Goal: Information Seeking & Learning: Check status

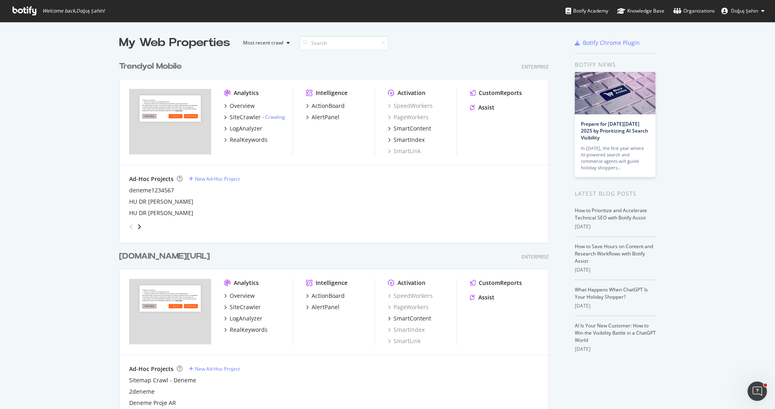
scroll to position [83, 0]
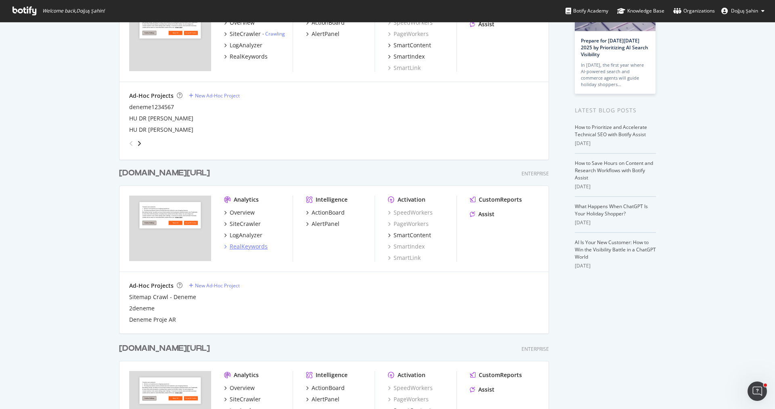
click at [254, 243] on div "RealKeywords" at bounding box center [249, 246] width 38 height 8
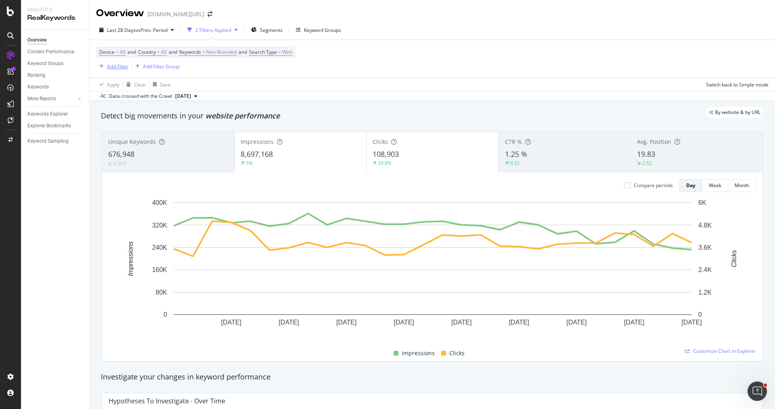
click at [121, 65] on div "Add Filter" at bounding box center [117, 66] width 21 height 7
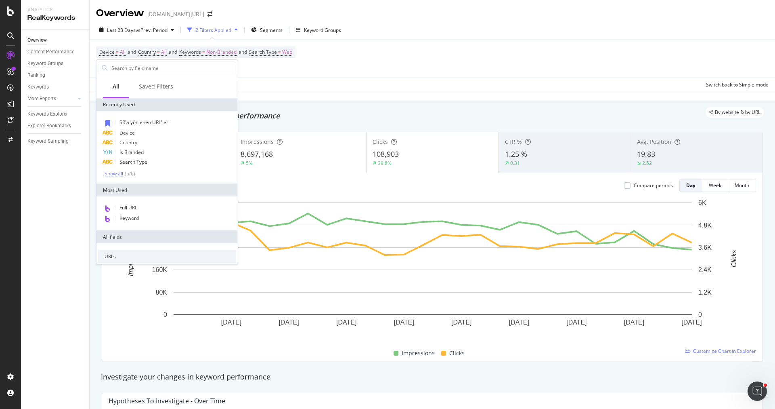
click at [118, 174] on div "Show all" at bounding box center [114, 174] width 19 height 6
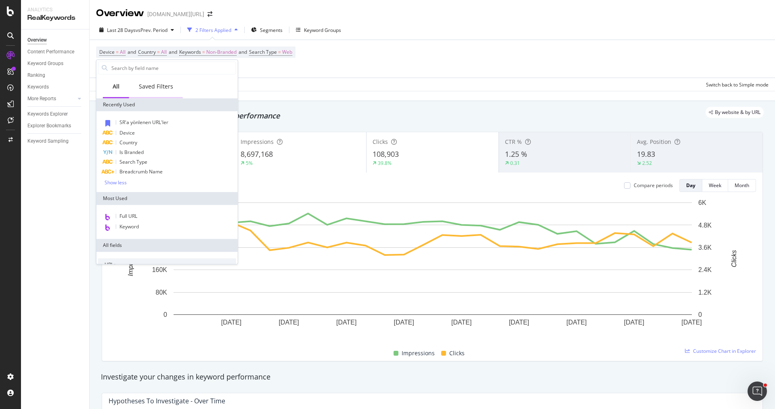
click at [160, 93] on div "Saved Filters" at bounding box center [156, 87] width 54 height 22
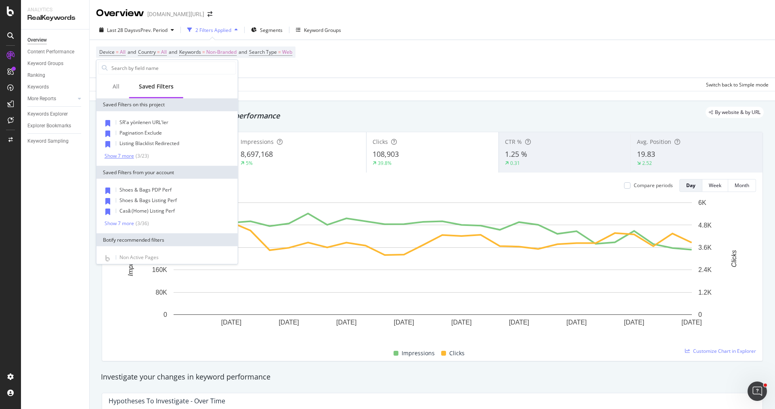
click at [119, 153] on div "Show 7 more" at bounding box center [119, 156] width 29 height 6
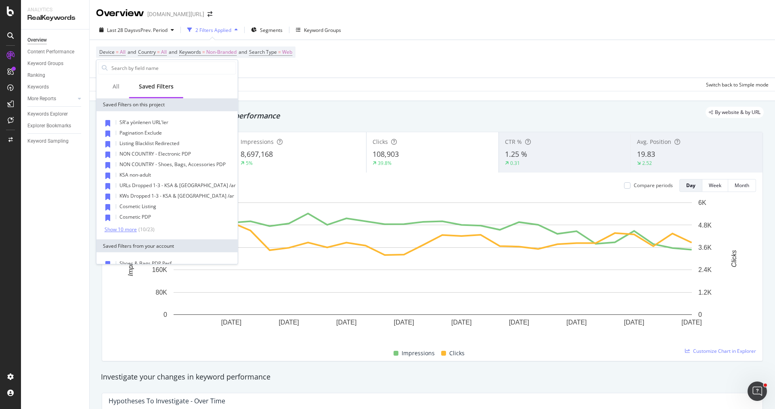
click at [132, 231] on div "Show 10 more" at bounding box center [121, 229] width 32 height 6
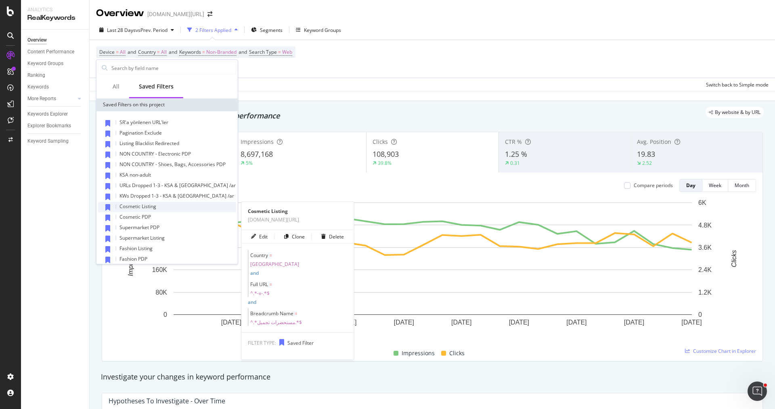
click at [165, 208] on div "Cosmetic Listing" at bounding box center [167, 206] width 138 height 10
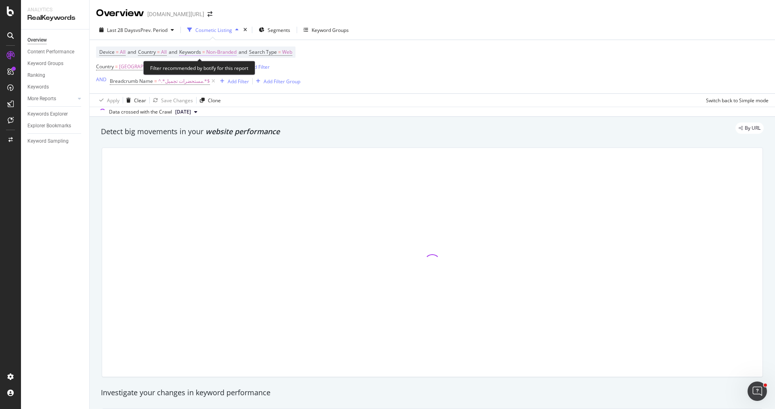
click at [220, 51] on span "Non-Branded" at bounding box center [221, 51] width 30 height 11
click at [216, 68] on span "Non-Branded" at bounding box center [208, 70] width 34 height 7
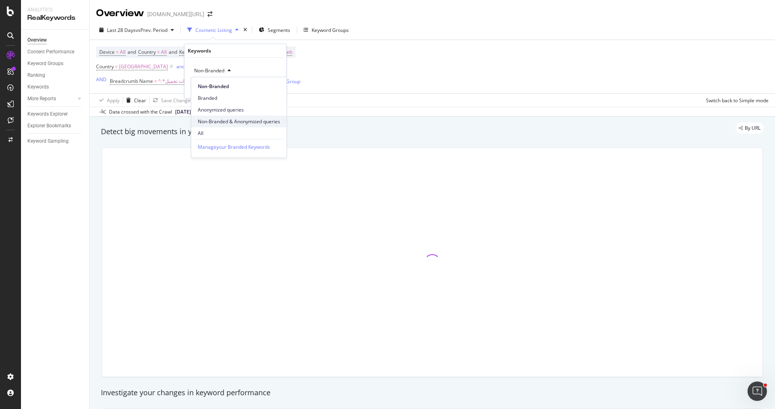
click at [234, 118] on span "Non-Branded & Anonymized queries" at bounding box center [239, 121] width 82 height 7
click at [268, 88] on icon "button" at bounding box center [268, 87] width 4 height 5
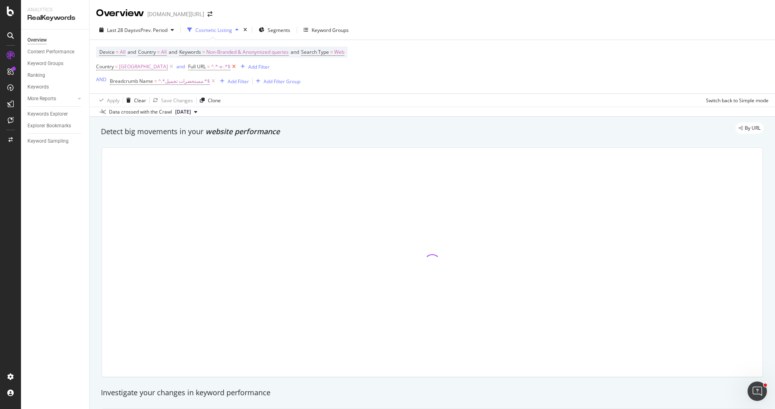
click at [231, 65] on icon at bounding box center [234, 67] width 7 height 8
click at [322, 52] on span "Search Type" at bounding box center [315, 51] width 28 height 7
click at [320, 66] on div "Web" at bounding box center [360, 70] width 89 height 13
click at [324, 86] on span "All" at bounding box center [323, 87] width 6 height 7
click at [389, 85] on icon "button" at bounding box center [387, 87] width 4 height 5
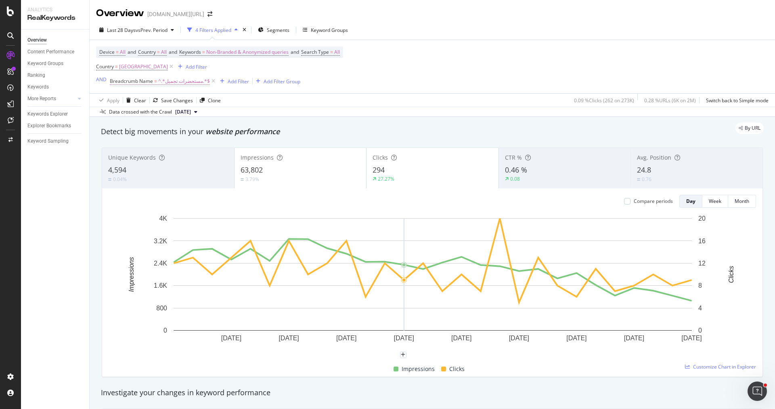
click at [178, 84] on span "^.*مستحضرات تجميل.*$" at bounding box center [184, 80] width 52 height 11
click at [155, 117] on input "مستحضرات تجميل" at bounding box center [155, 114] width 76 height 13
click at [161, 117] on input "x" at bounding box center [155, 114] width 76 height 13
type input "مستحضرات تجميل"
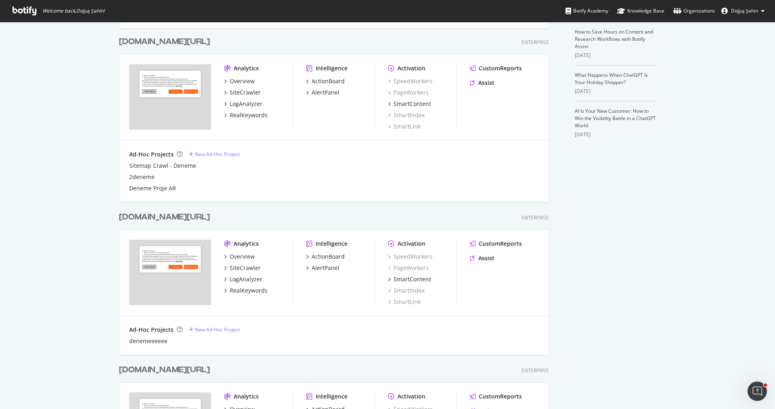
scroll to position [214, 0]
click at [257, 291] on div "RealKeywords" at bounding box center [249, 291] width 38 height 8
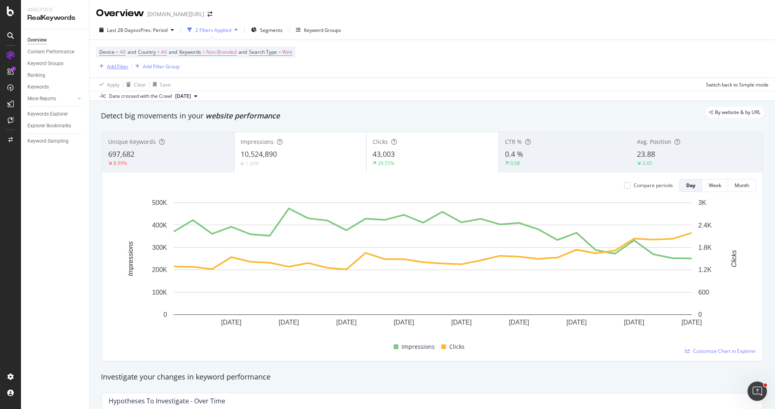
click at [122, 65] on div "Add Filter" at bounding box center [117, 66] width 21 height 7
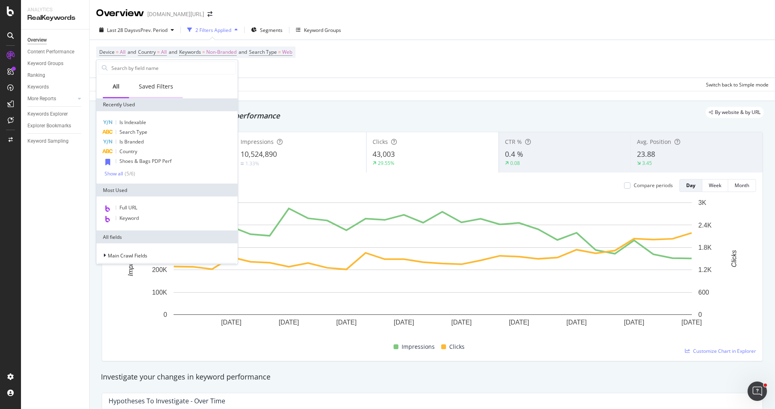
click at [156, 84] on div "Saved Filters" at bounding box center [156, 86] width 34 height 8
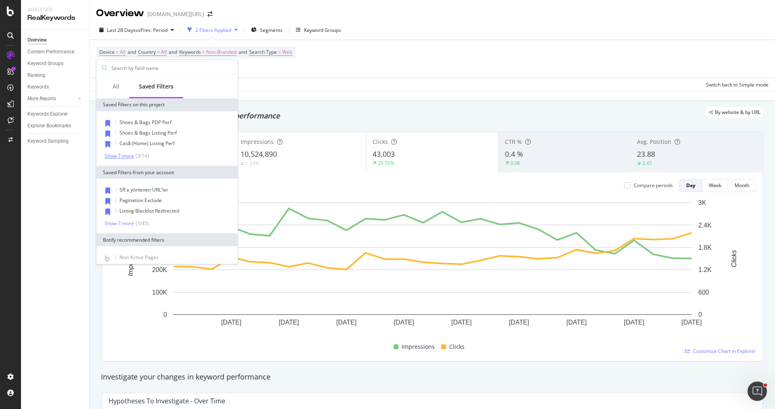
click at [121, 155] on div "Show 7 more" at bounding box center [119, 156] width 29 height 6
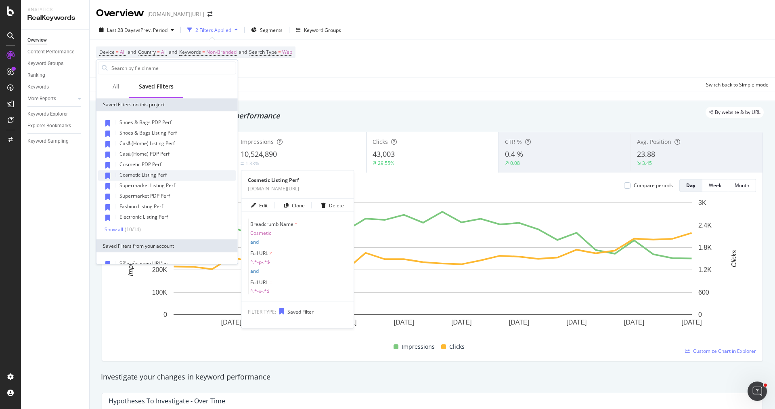
click at [168, 172] on div "Cosmetic Listing Perf" at bounding box center [167, 175] width 138 height 10
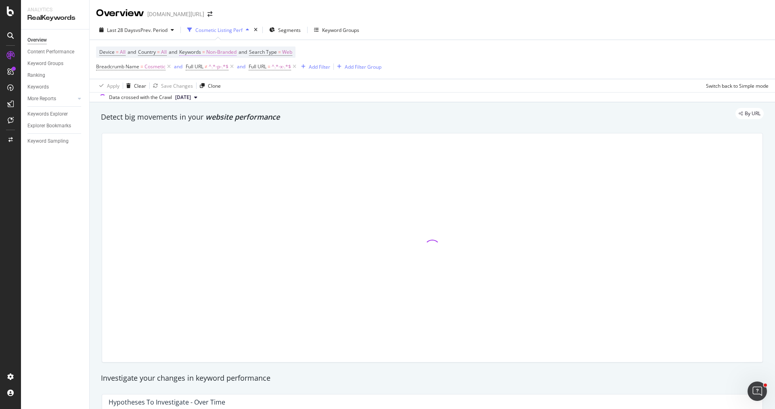
click at [218, 52] on span "Non-Branded" at bounding box center [221, 51] width 30 height 11
click at [217, 73] on div "Non-Branded" at bounding box center [212, 71] width 43 height 12
click at [228, 119] on span "Non-Branded & Anonymized queries" at bounding box center [239, 121] width 82 height 7
click at [278, 80] on div "Non-Branded & Anonymized queries Cancel Add filter Apply" at bounding box center [238, 78] width 108 height 40
click at [278, 85] on div "Apply" at bounding box center [280, 87] width 13 height 7
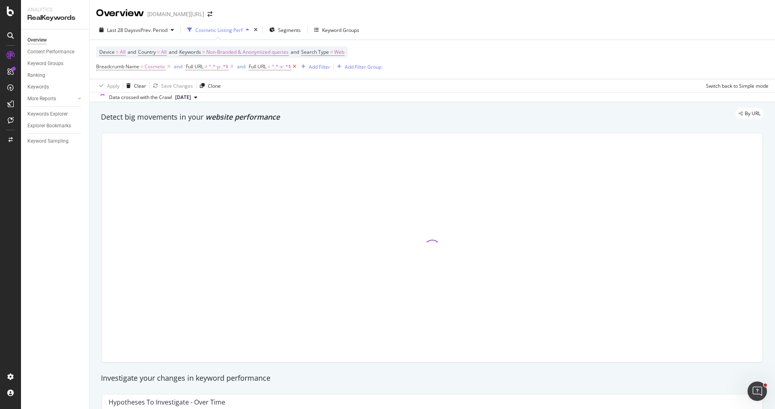
click at [294, 70] on icon at bounding box center [294, 67] width 7 height 8
click at [329, 54] on span "Search Type" at bounding box center [315, 51] width 28 height 7
click at [329, 70] on icon at bounding box center [330, 70] width 6 height 5
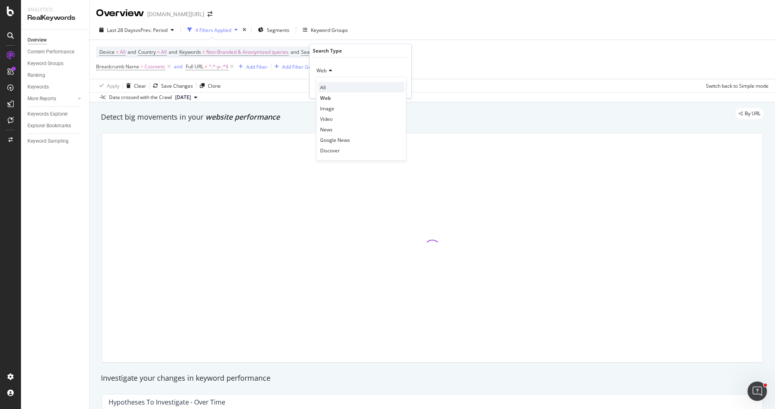
click at [330, 88] on div "All" at bounding box center [361, 87] width 86 height 10
click at [402, 86] on div "Apply" at bounding box center [398, 87] width 13 height 7
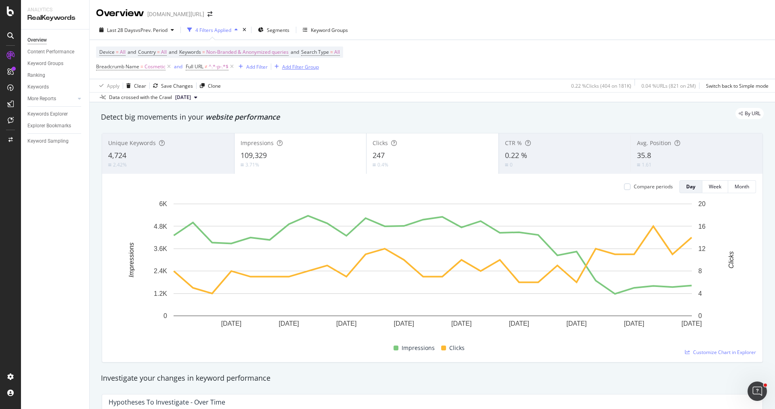
click at [290, 69] on div "Add Filter Group" at bounding box center [300, 66] width 37 height 7
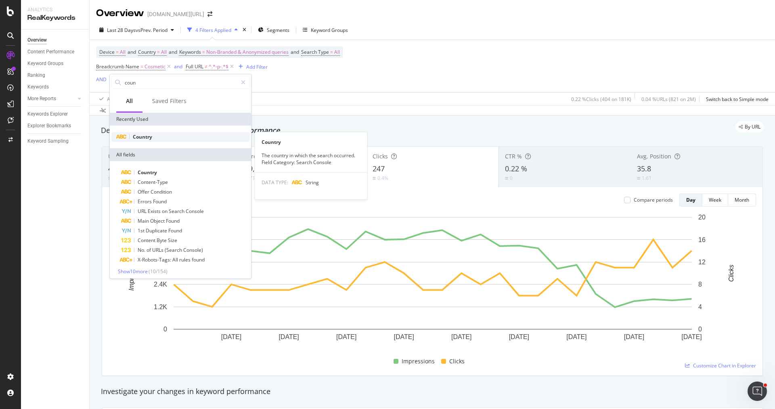
type input "coun"
click at [152, 137] on span "Country" at bounding box center [142, 136] width 19 height 7
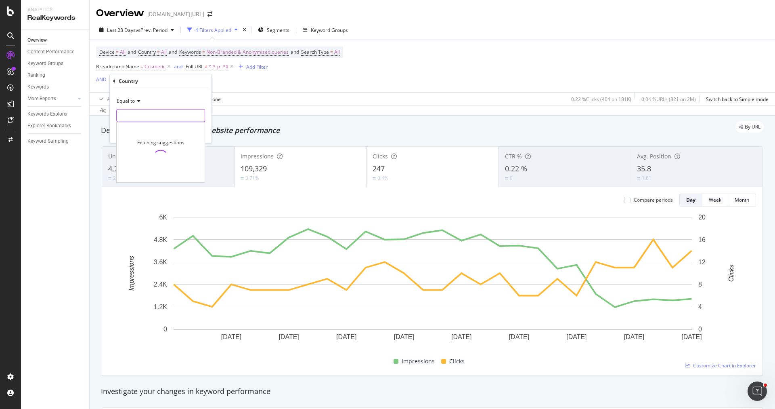
click at [136, 109] on input "text" at bounding box center [161, 115] width 88 height 13
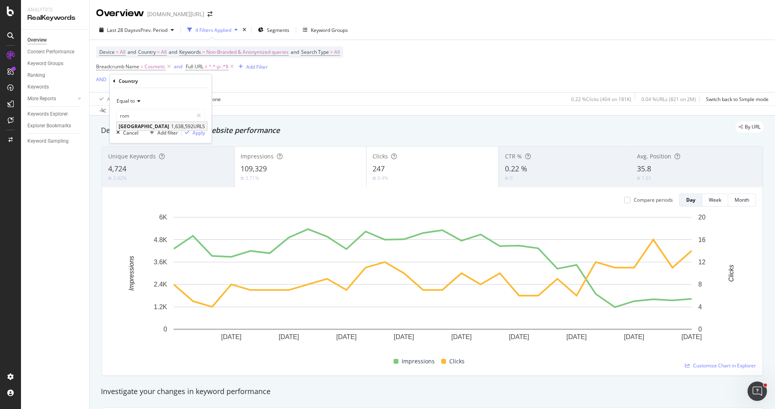
click at [134, 122] on div "Romania 1,638,592 URLS" at bounding box center [162, 126] width 90 height 8
type input "Romania"
click at [187, 133] on icon "button" at bounding box center [187, 132] width 4 height 5
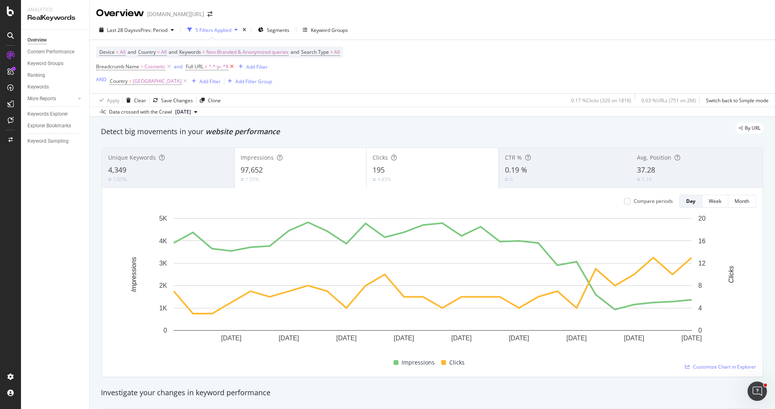
click at [232, 67] on icon at bounding box center [231, 67] width 7 height 8
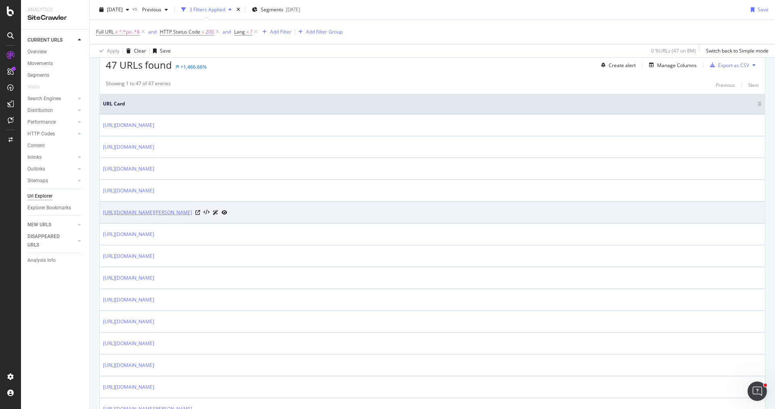
scroll to position [192, 0]
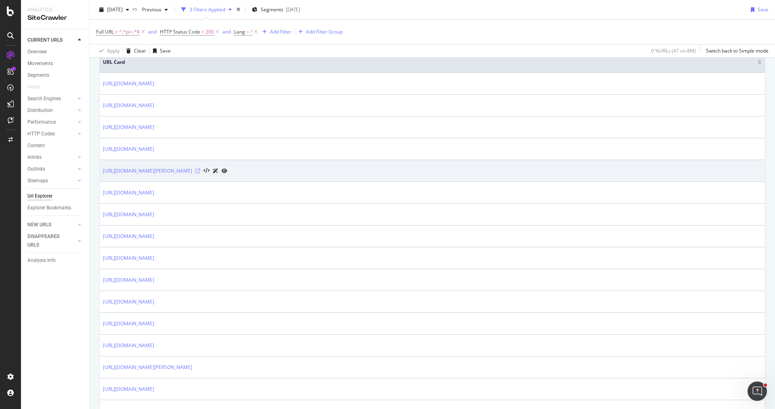
click at [200, 170] on icon at bounding box center [197, 170] width 5 height 5
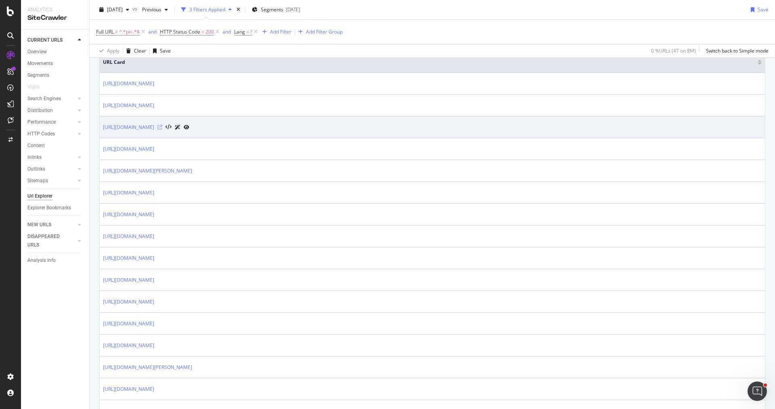
click at [162, 125] on icon at bounding box center [159, 127] width 5 height 5
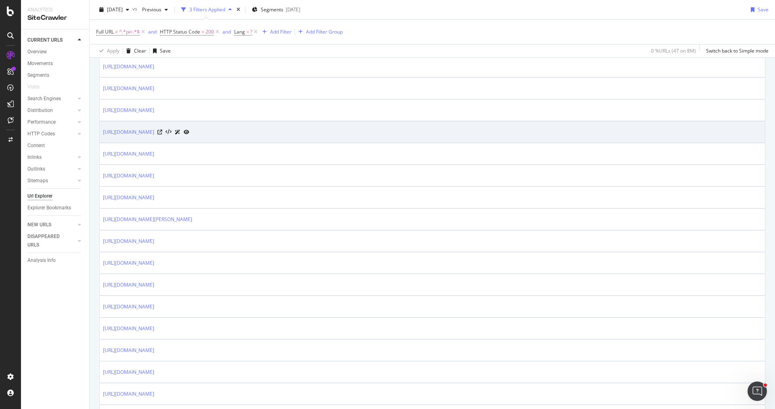
scroll to position [438, 0]
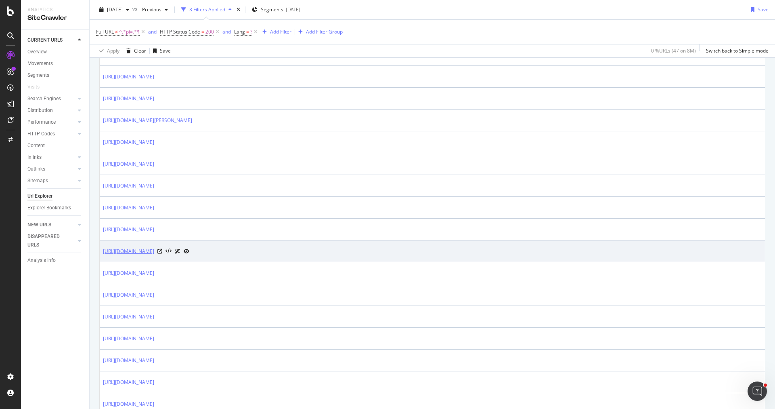
drag, startPoint x: 101, startPoint y: 247, endPoint x: 277, endPoint y: 247, distance: 175.2
click at [277, 247] on td "https://www.trendyol.com/ar/lufian/icy-women-s-sneaker-shoes-p-930288783" at bounding box center [432, 251] width 665 height 22
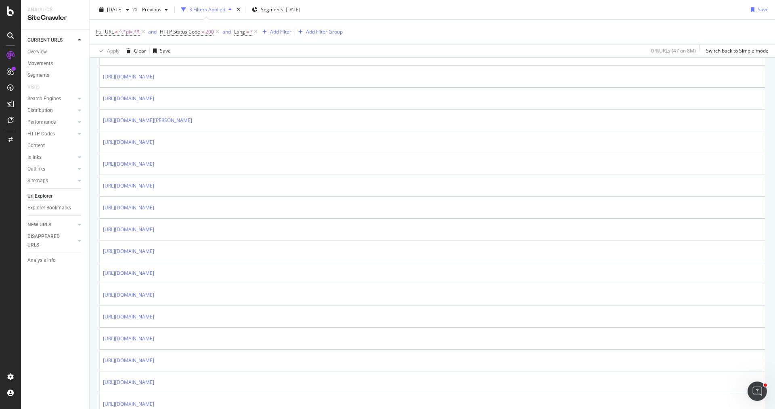
copy link "https://www.trendyol.com/ar/lufian/icy-women-s-sneaker-shoes-p-930288783"
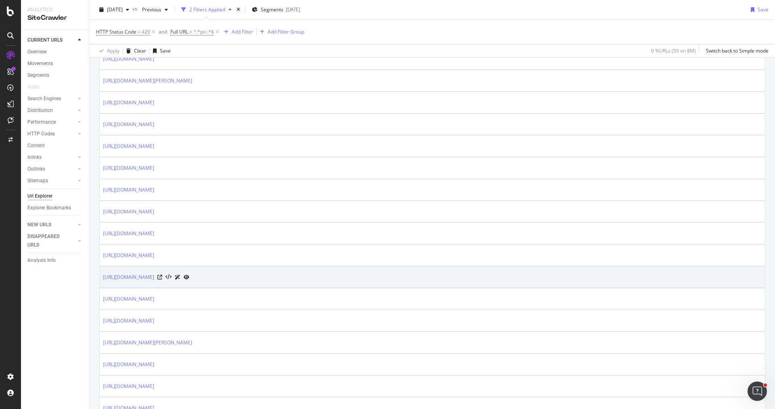
drag, startPoint x: 102, startPoint y: 270, endPoint x: 334, endPoint y: 273, distance: 232.5
click at [334, 273] on td "https://www.trendyol.com/ar/toyfest-multicolor-stationery-office-supplies-x-b17…" at bounding box center [432, 277] width 665 height 22
copy link "https://www.trendyol.com/ar/toyfest-multicolor-stationery-office-supplies-x-b17…"
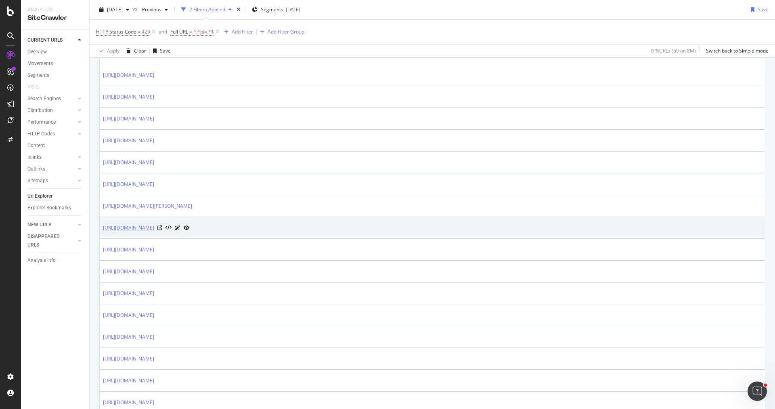
scroll to position [590, 0]
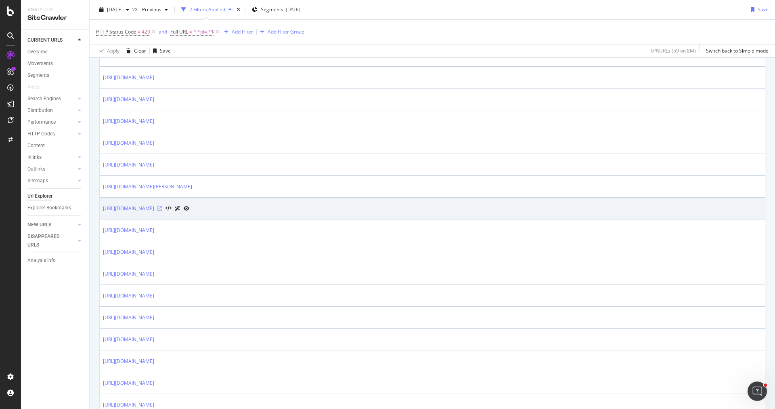
click at [162, 206] on icon at bounding box center [159, 208] width 5 height 5
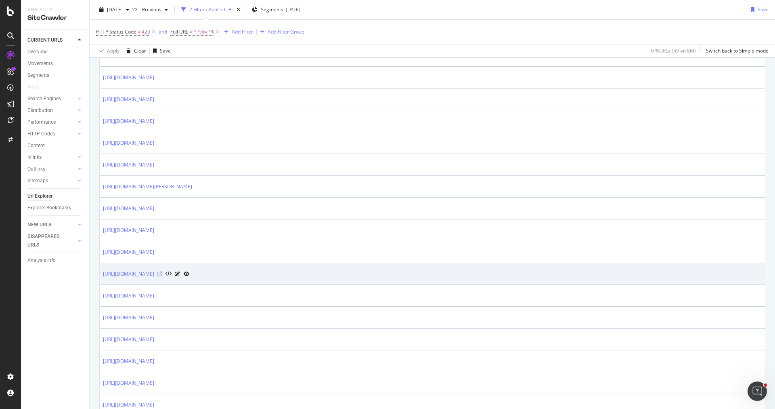
click at [162, 271] on icon at bounding box center [159, 273] width 5 height 5
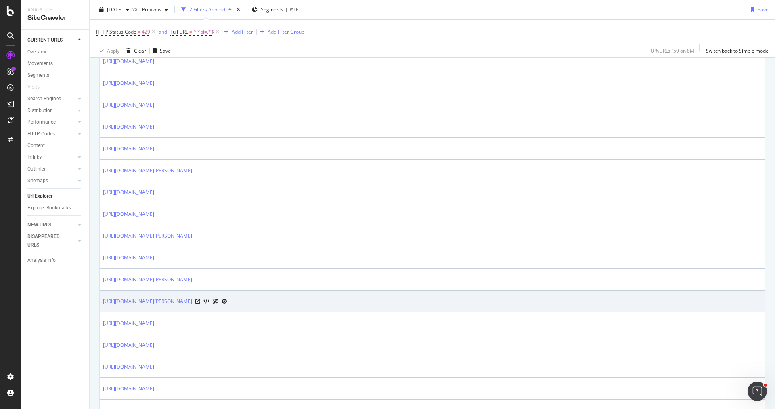
scroll to position [981, 0]
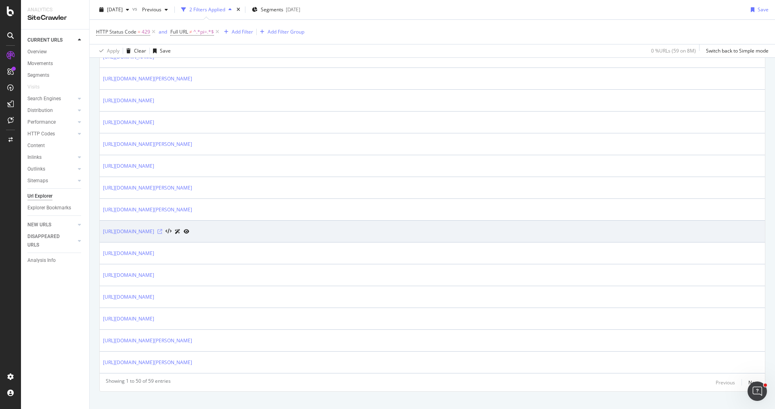
click at [162, 229] on icon at bounding box center [159, 231] width 5 height 5
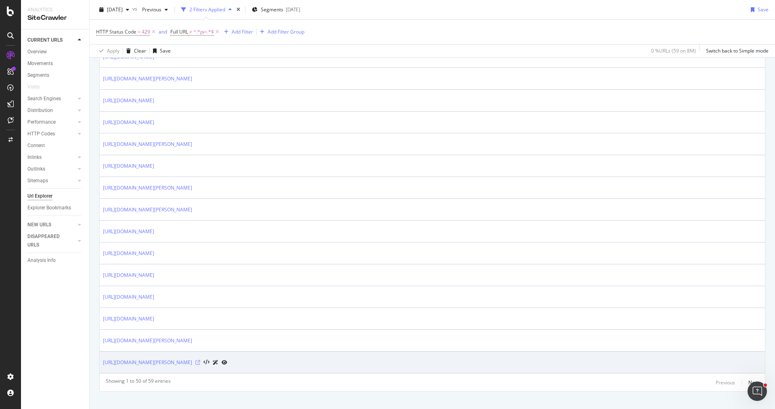
click at [200, 360] on icon at bounding box center [197, 362] width 5 height 5
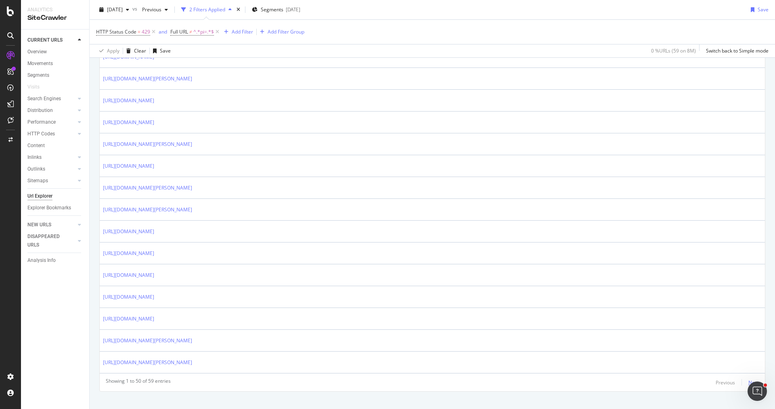
click at [750, 379] on div "Next" at bounding box center [753, 382] width 10 height 7
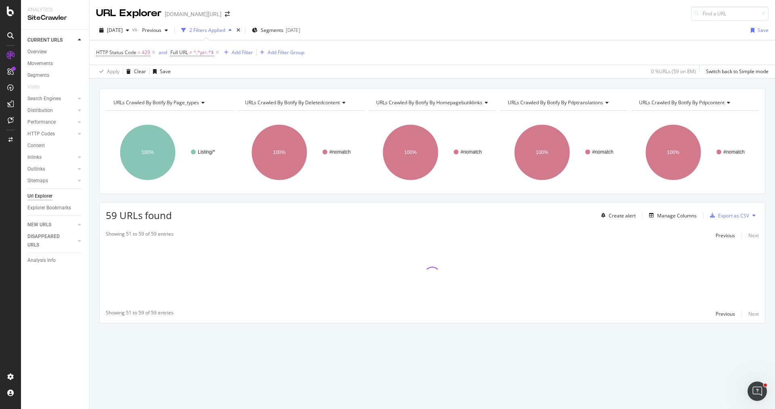
scroll to position [0, 0]
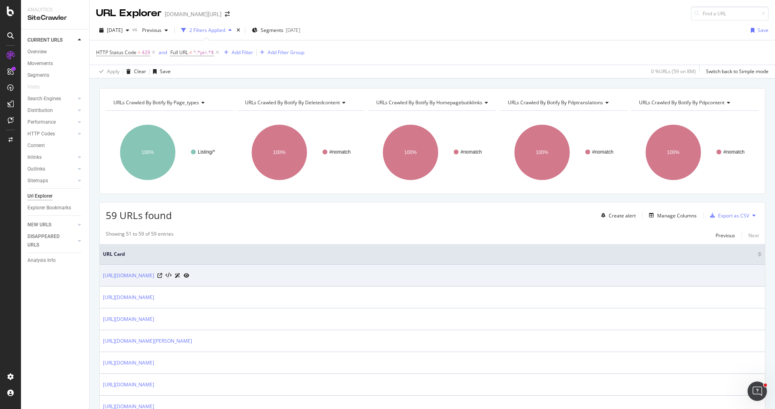
click at [189, 271] on div at bounding box center [173, 275] width 32 height 8
click at [162, 275] on icon at bounding box center [159, 275] width 5 height 5
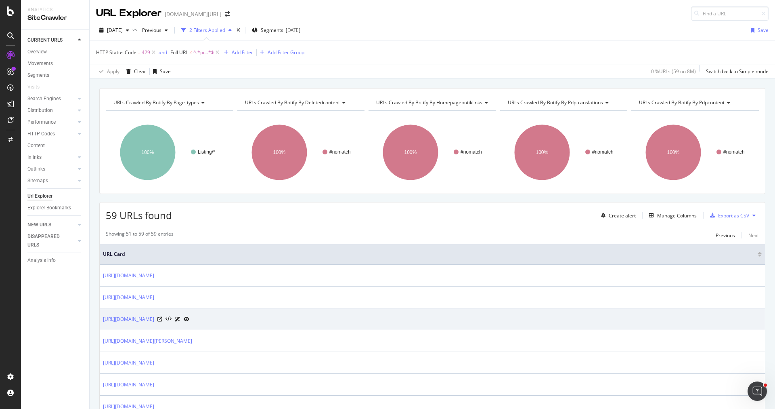
scroll to position [95, 0]
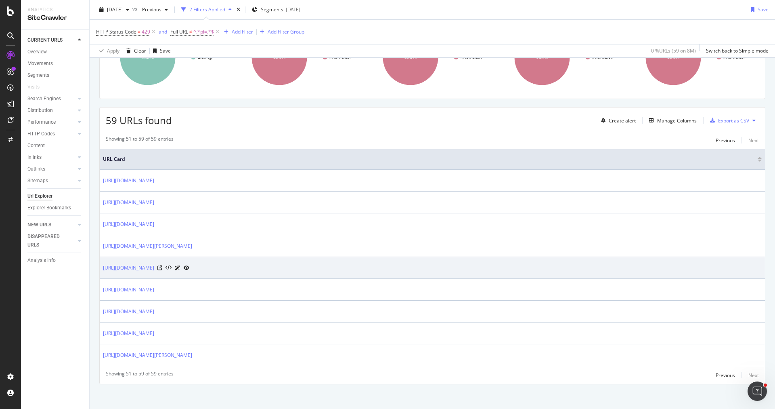
click at [189, 264] on div "https://www.trendyol.com/ar/ipanema-dark-blue-kids-shoes-x-b355-r8-g3-c114" at bounding box center [146, 267] width 86 height 8
click at [162, 265] on icon at bounding box center [159, 267] width 5 height 5
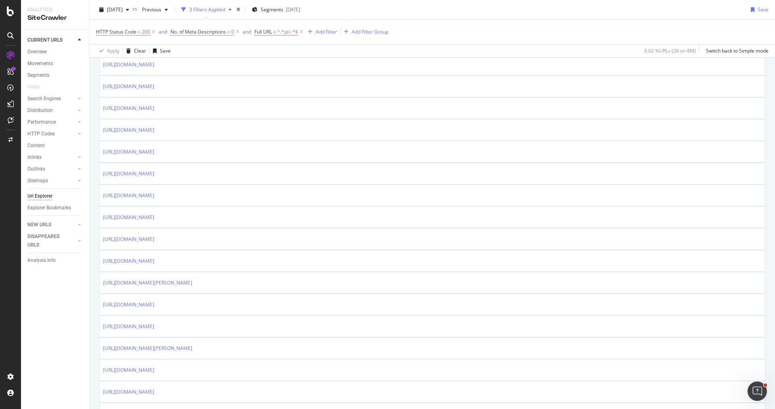
scroll to position [952, 0]
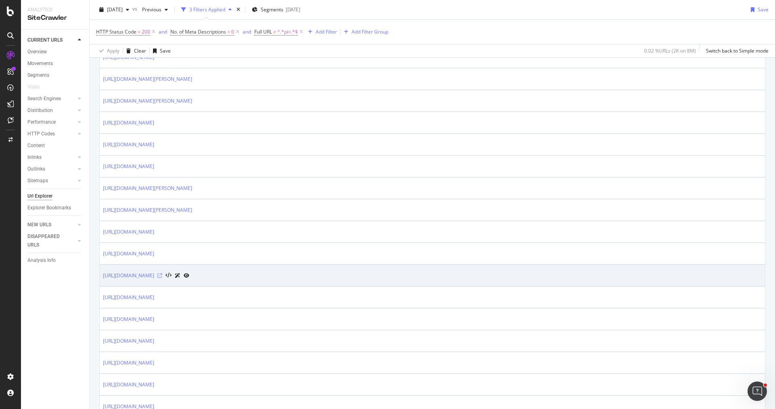
click at [162, 273] on icon at bounding box center [159, 275] width 5 height 5
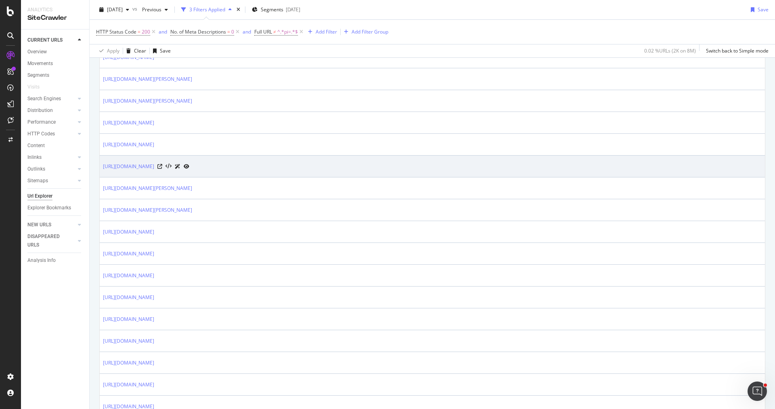
scroll to position [996, 0]
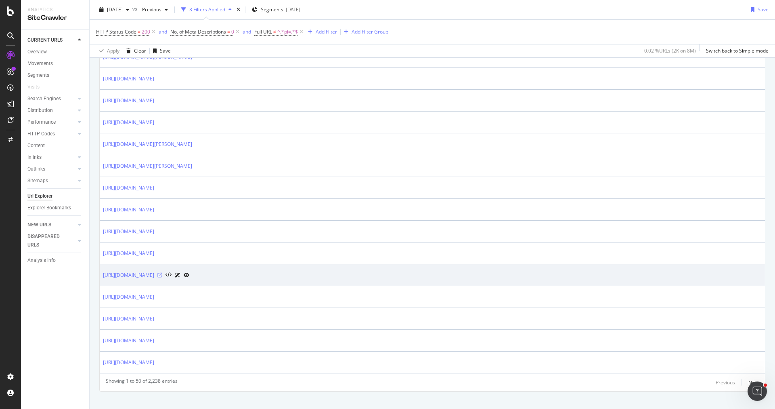
click at [162, 272] on icon at bounding box center [159, 274] width 5 height 5
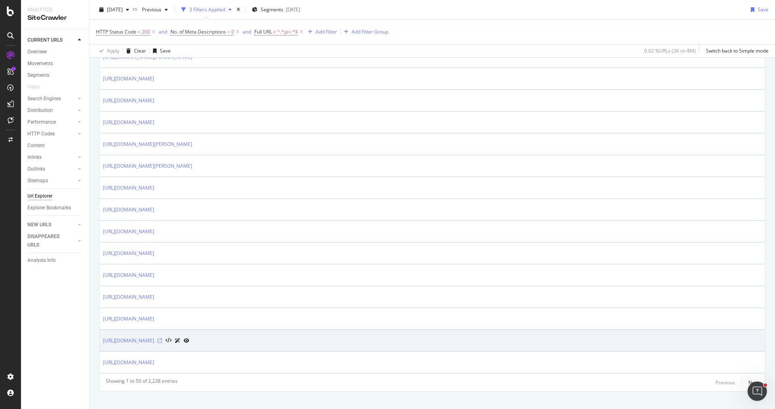
click at [162, 338] on icon at bounding box center [159, 340] width 5 height 5
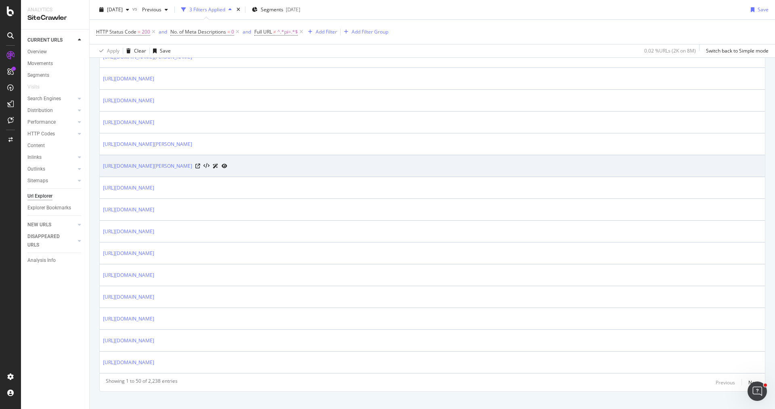
click at [227, 161] on div at bounding box center [211, 165] width 32 height 8
click at [200, 163] on icon at bounding box center [197, 165] width 5 height 5
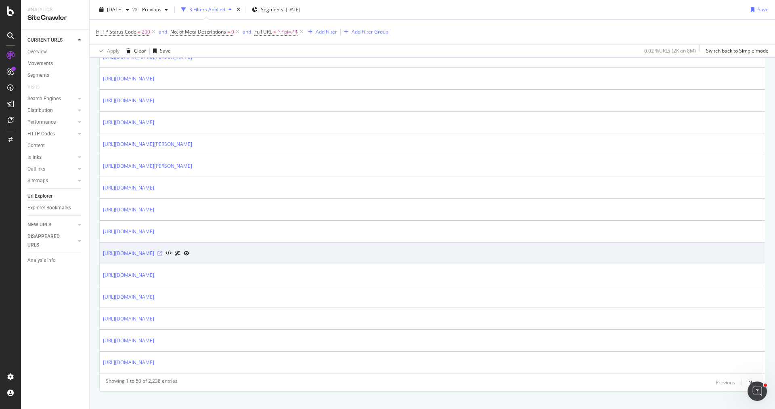
click at [162, 251] on icon at bounding box center [159, 253] width 5 height 5
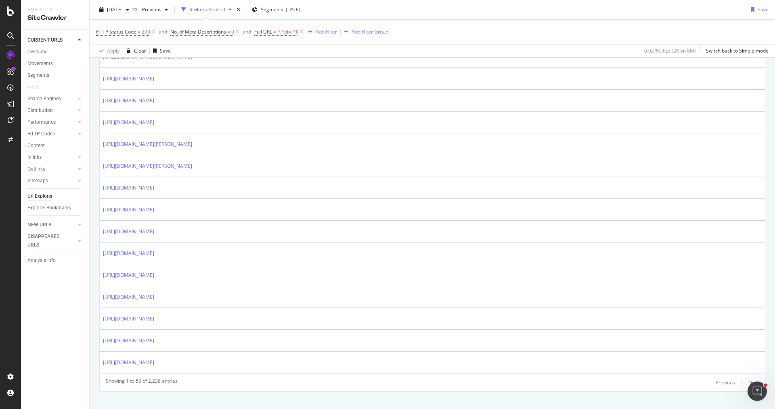
click at [753, 379] on div "Next" at bounding box center [753, 382] width 10 height 7
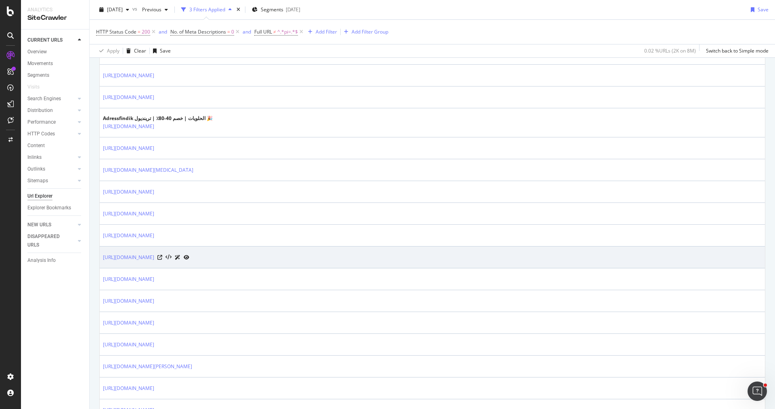
scroll to position [305, 0]
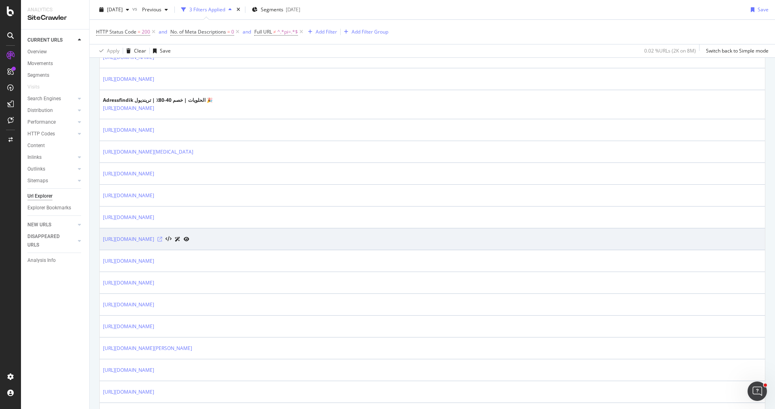
click at [162, 237] on icon at bounding box center [159, 239] width 5 height 5
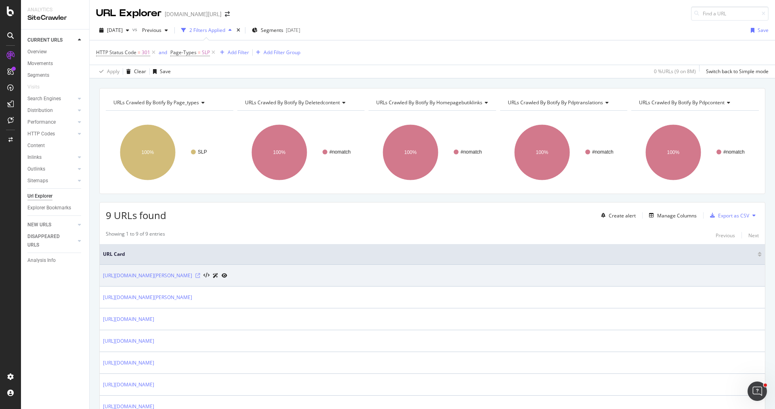
click at [200, 273] on icon at bounding box center [197, 275] width 5 height 5
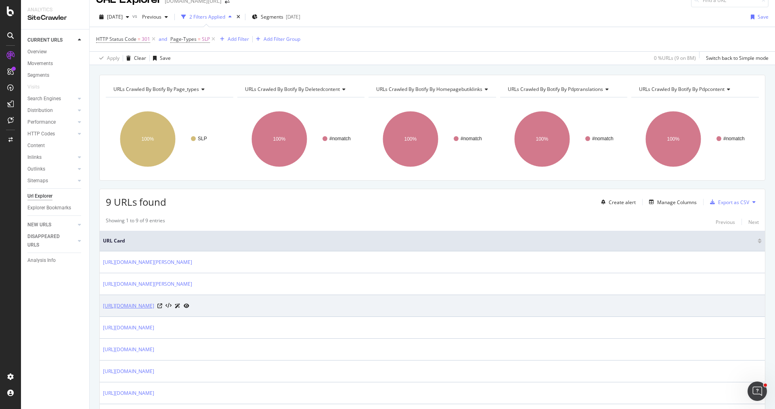
scroll to position [17, 0]
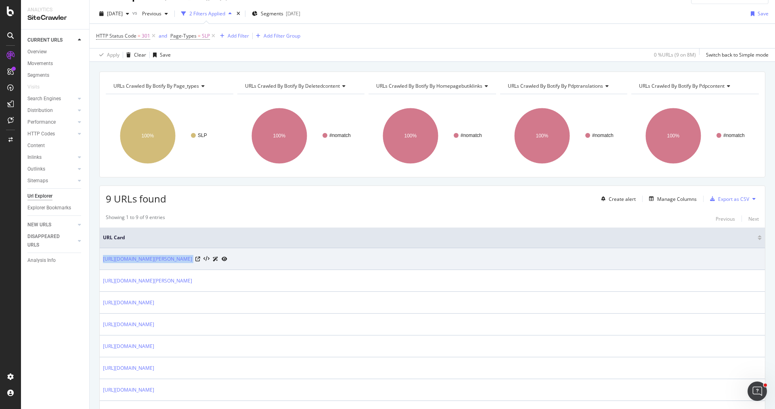
drag, startPoint x: 100, startPoint y: 256, endPoint x: 249, endPoint y: 257, distance: 149.0
click at [249, 257] on td "[URL][DOMAIN_NAME][PERSON_NAME]" at bounding box center [432, 259] width 665 height 22
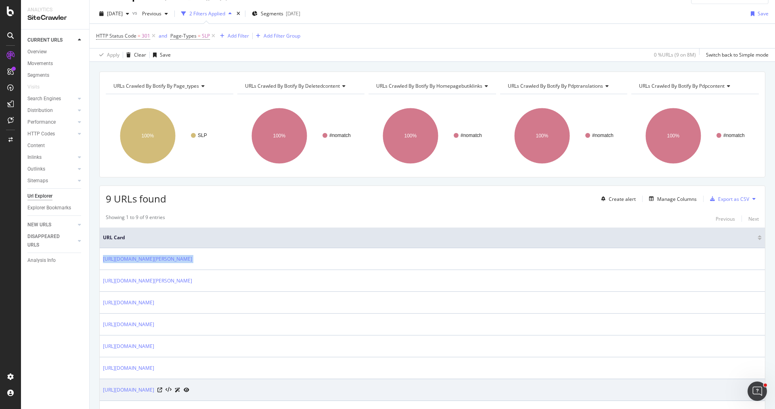
copy tbody "[URL][DOMAIN_NAME][PERSON_NAME]"
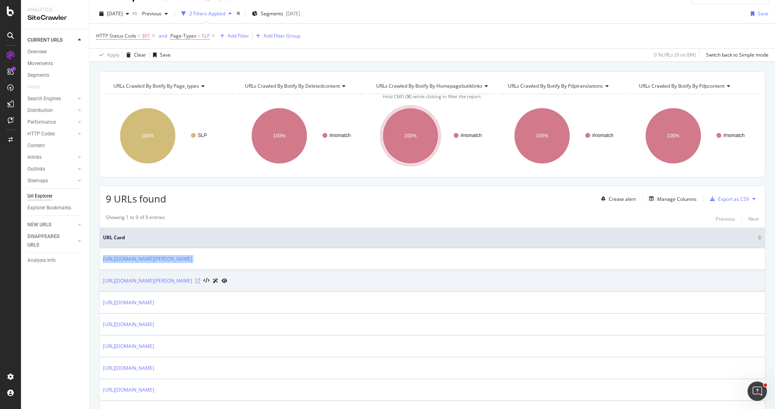
click at [200, 279] on icon at bounding box center [197, 280] width 5 height 5
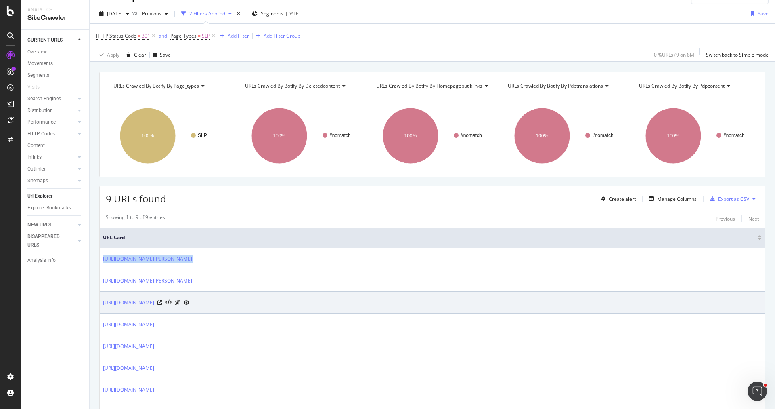
scroll to position [95, 0]
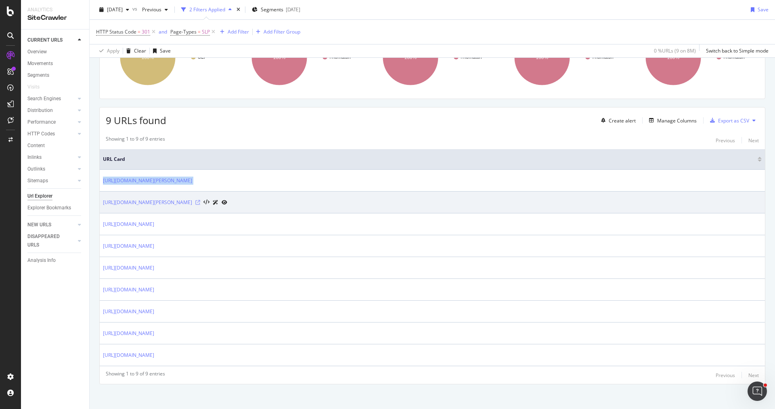
click at [200, 200] on icon at bounding box center [197, 202] width 5 height 5
